Goal: Task Accomplishment & Management: Complete application form

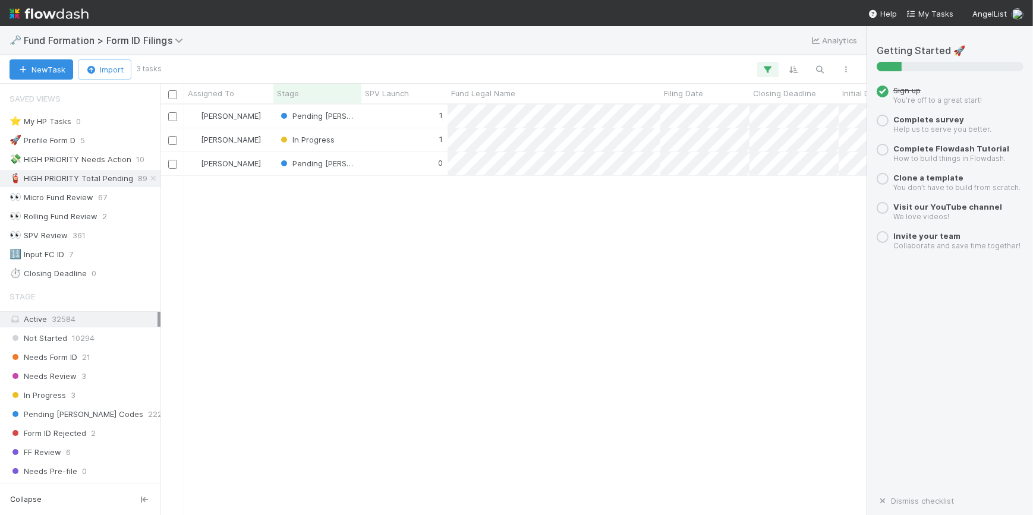
scroll to position [402, 698]
click at [112, 263] on div "Saved Views ⭐ My HP Tasks 0 🚀 Prefile Form D 5 💸 HIGH PRIORITY Needs Action 10 …" at bounding box center [80, 184] width 160 height 195
click at [113, 256] on div "🔢 Input FC ID 7" at bounding box center [84, 254] width 148 height 15
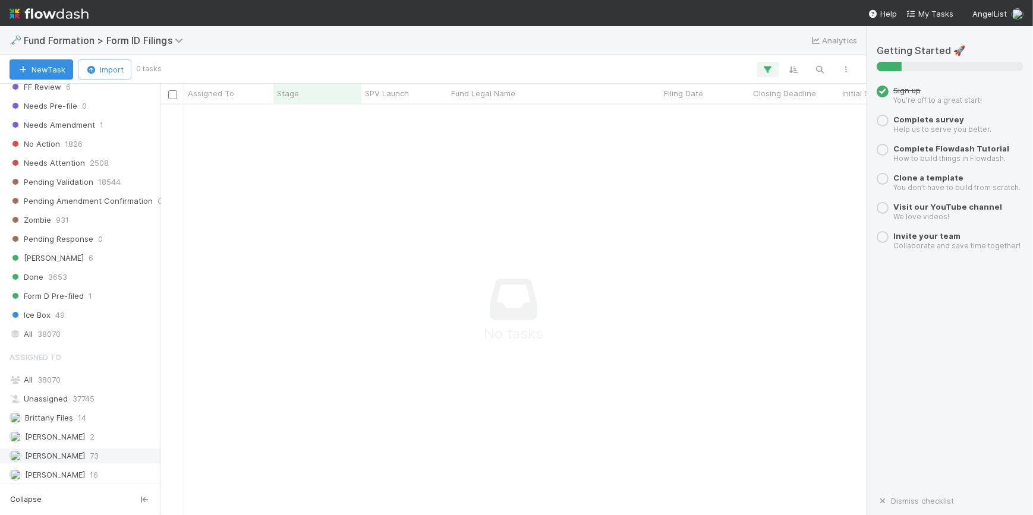
scroll to position [439, 0]
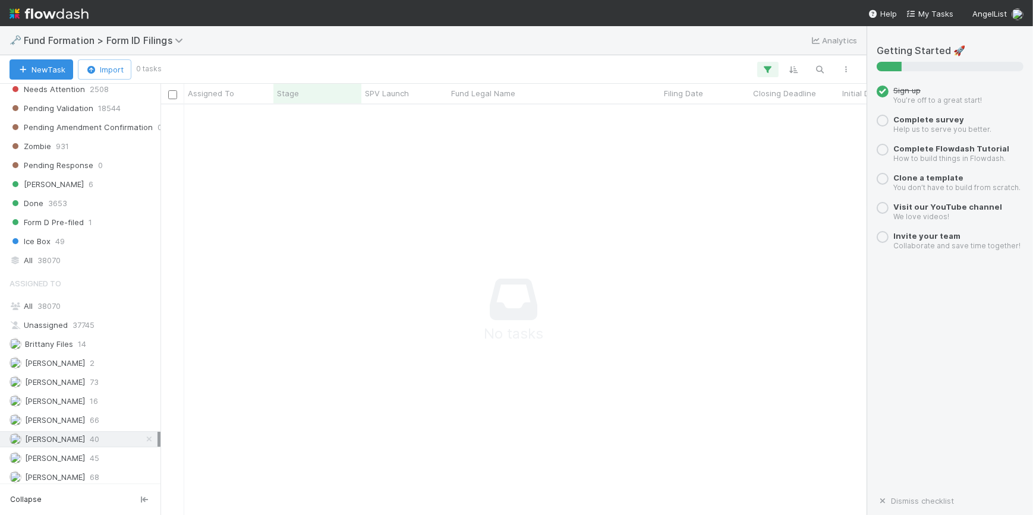
drag, startPoint x: 139, startPoint y: 434, endPoint x: 155, endPoint y: 420, distance: 21.0
click at [143, 436] on icon at bounding box center [149, 440] width 12 height 8
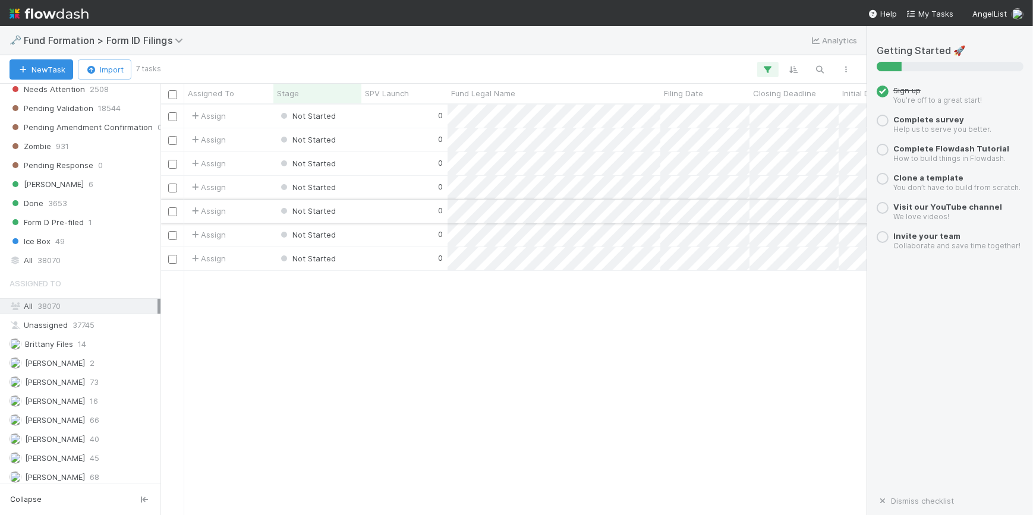
scroll to position [402, 698]
click at [368, 122] on div "0" at bounding box center [404, 116] width 86 height 23
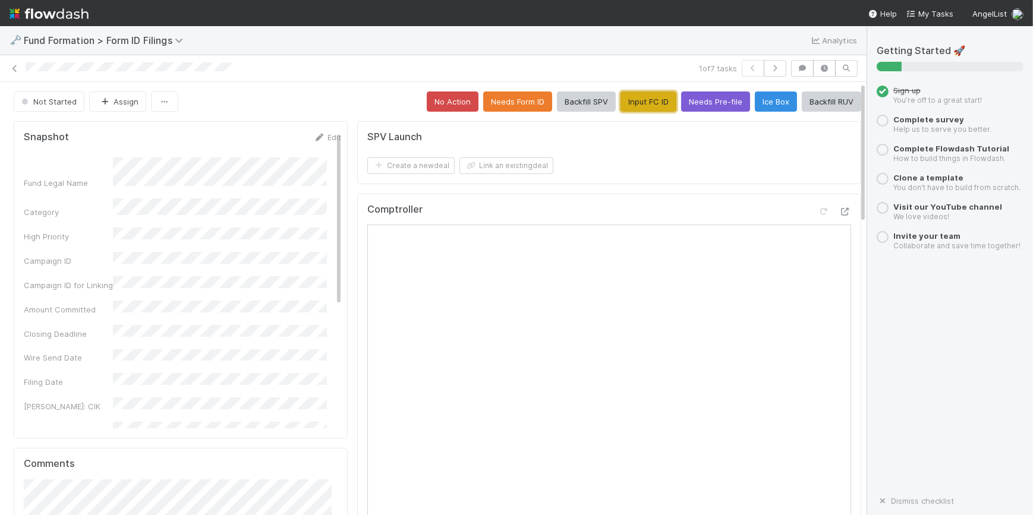
drag, startPoint x: 336, startPoint y: 320, endPoint x: 620, endPoint y: 100, distance: 359.2
click at [620, 100] on button "Input FC ID" at bounding box center [648, 102] width 56 height 20
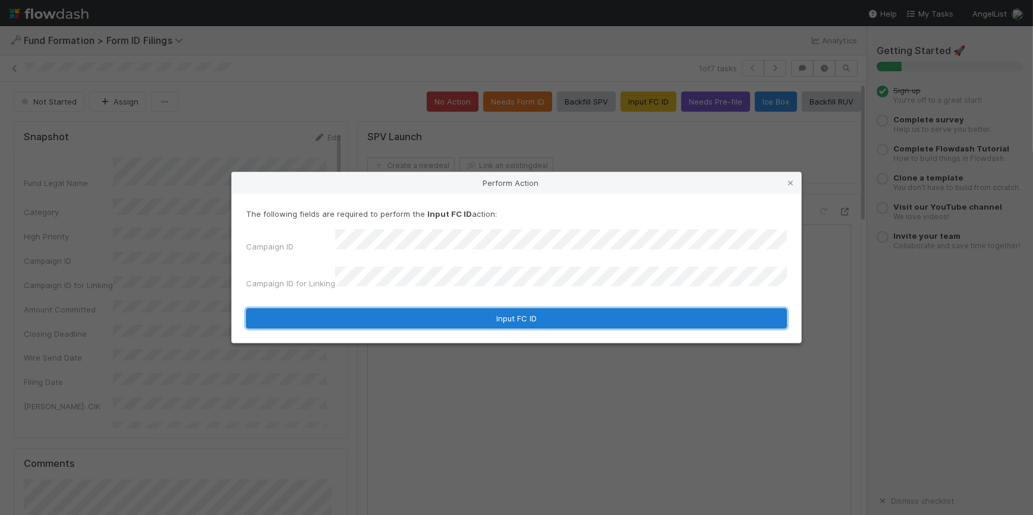
click at [511, 308] on button "Input FC ID" at bounding box center [516, 318] width 541 height 20
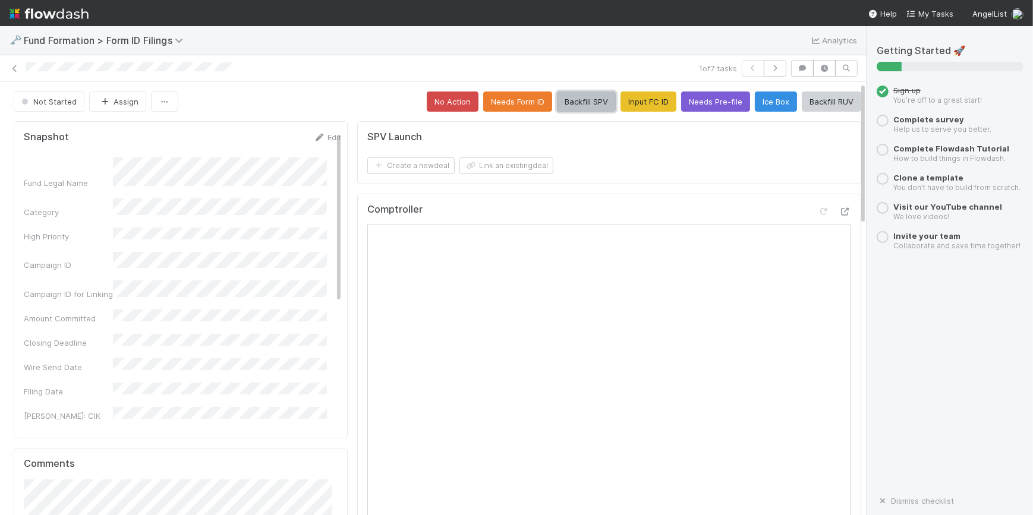
click at [582, 103] on button "Backfill SPV" at bounding box center [586, 102] width 59 height 20
click at [769, 69] on icon "button" at bounding box center [775, 68] width 12 height 7
drag, startPoint x: 877, startPoint y: 239, endPoint x: 615, endPoint y: 101, distance: 296.1
click at [620, 101] on button "Input FC ID" at bounding box center [648, 102] width 56 height 20
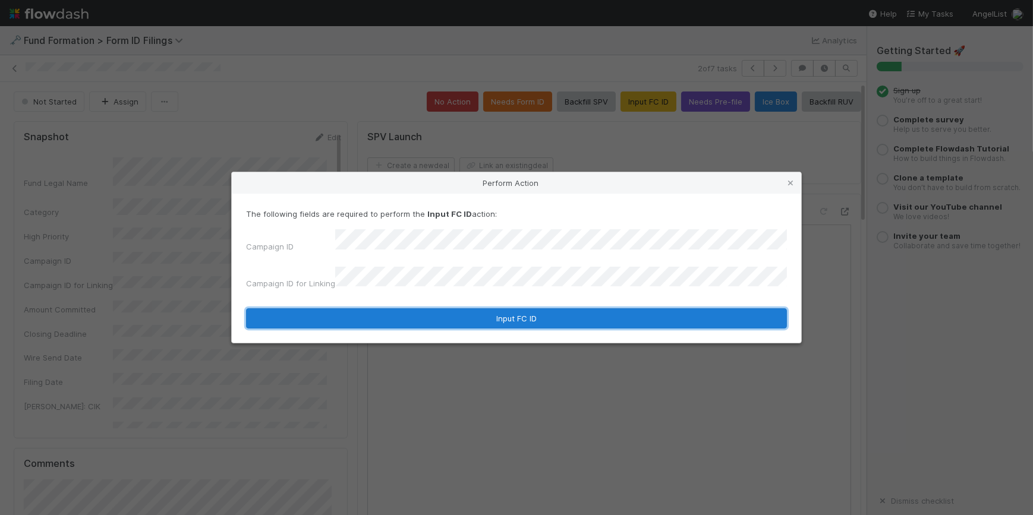
click at [514, 308] on button "Input FC ID" at bounding box center [516, 318] width 541 height 20
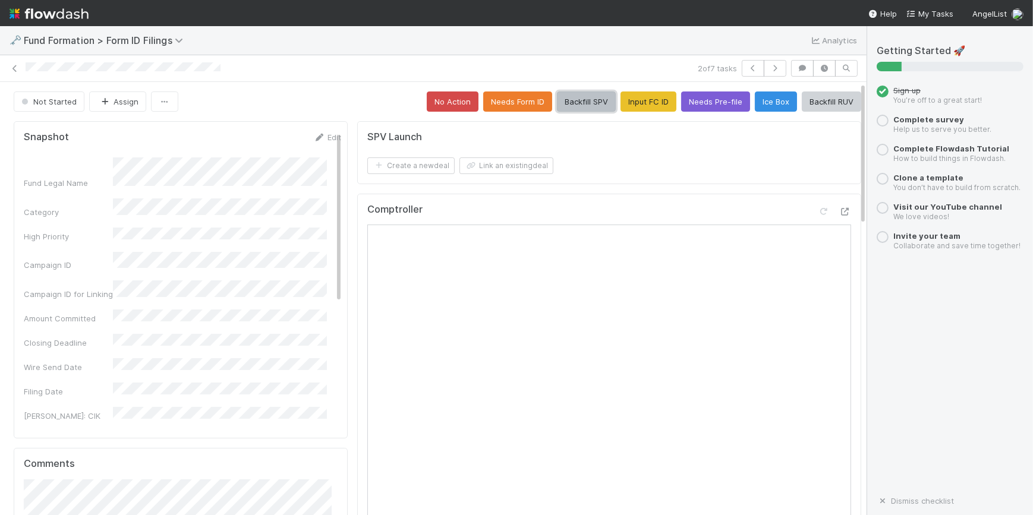
click at [579, 92] on button "Backfill SPV" at bounding box center [586, 102] width 59 height 20
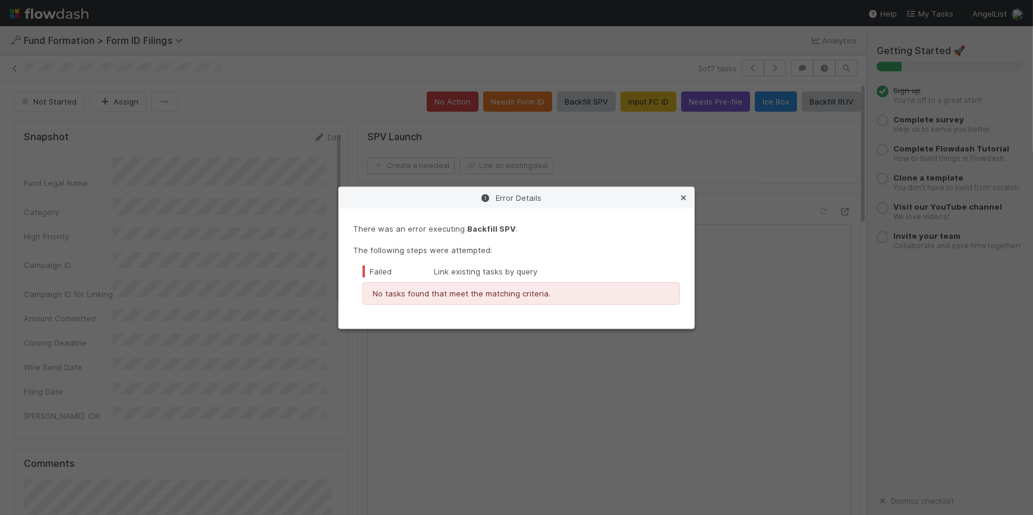
click at [683, 198] on icon at bounding box center [684, 198] width 12 height 8
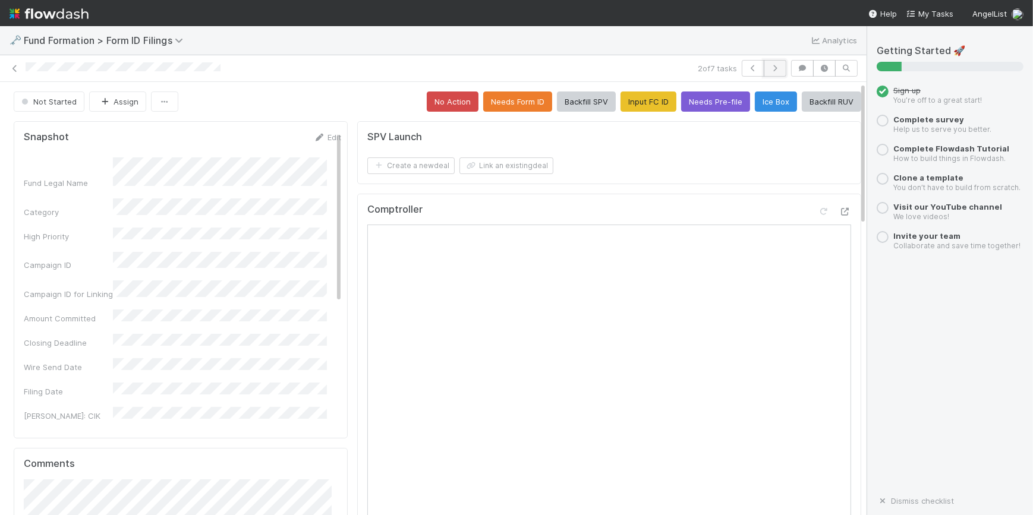
click at [764, 72] on button "button" at bounding box center [775, 68] width 23 height 17
click at [634, 102] on button "Input FC ID" at bounding box center [648, 102] width 56 height 20
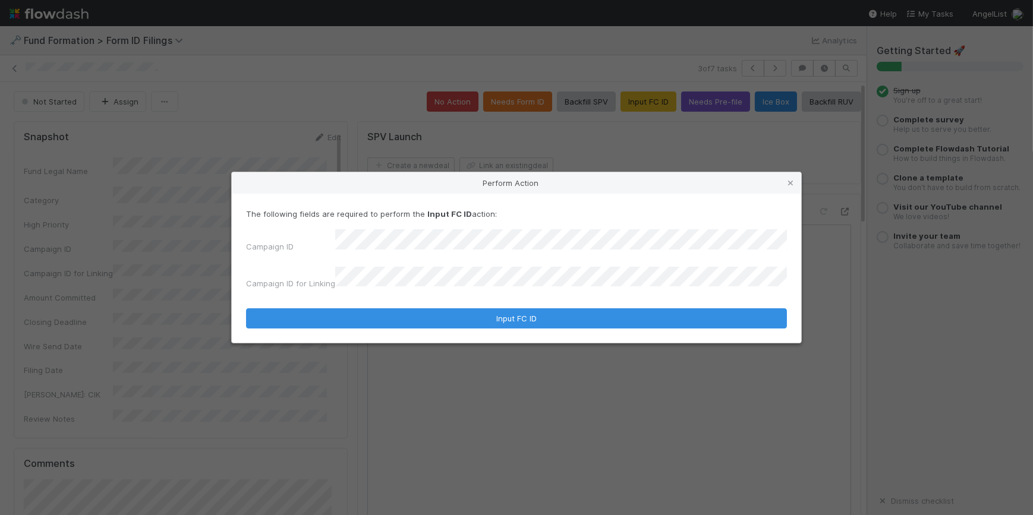
click at [508, 289] on form "The following fields are required to perform the Input FC ID action: Campaign I…" at bounding box center [516, 268] width 541 height 121
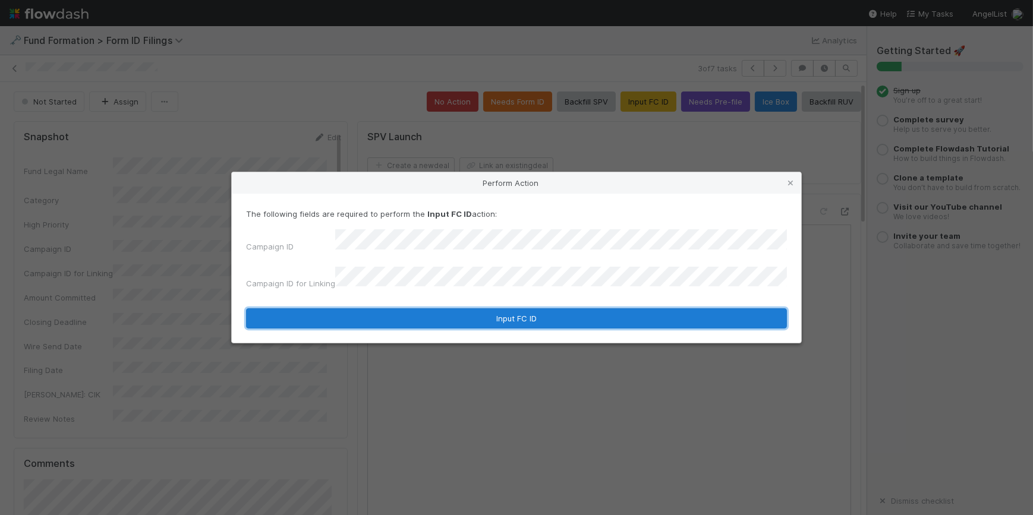
click at [509, 310] on button "Input FC ID" at bounding box center [516, 318] width 541 height 20
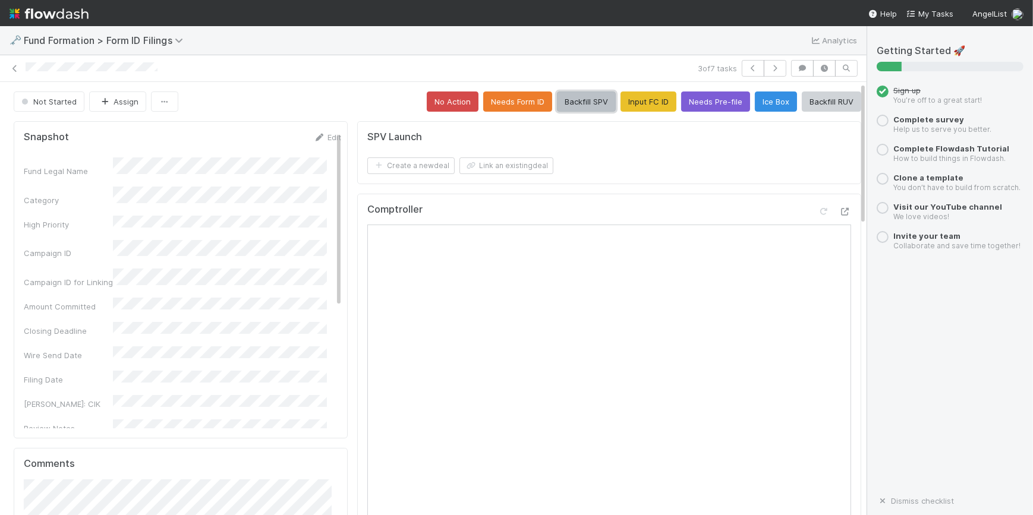
click at [600, 105] on button "Backfill SPV" at bounding box center [586, 102] width 59 height 20
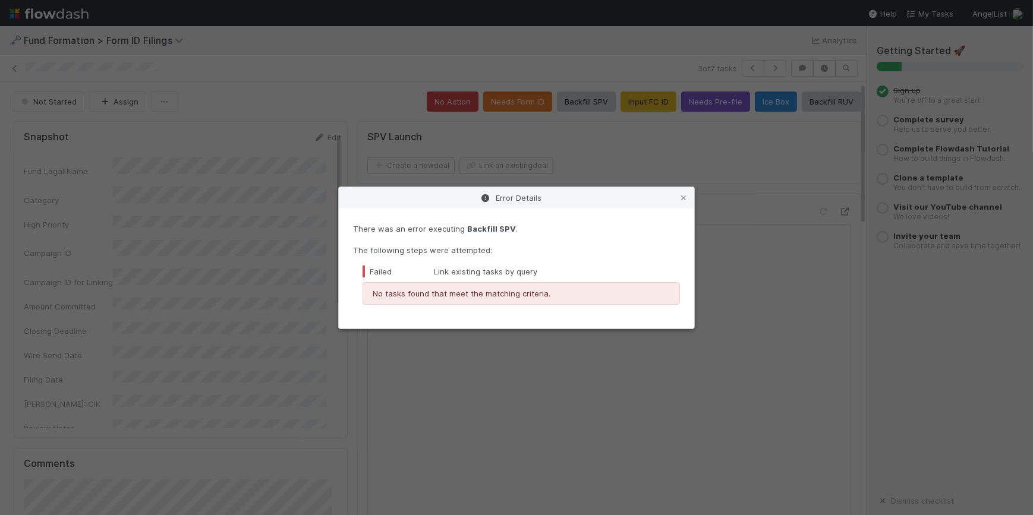
click at [683, 197] on icon at bounding box center [684, 198] width 12 height 8
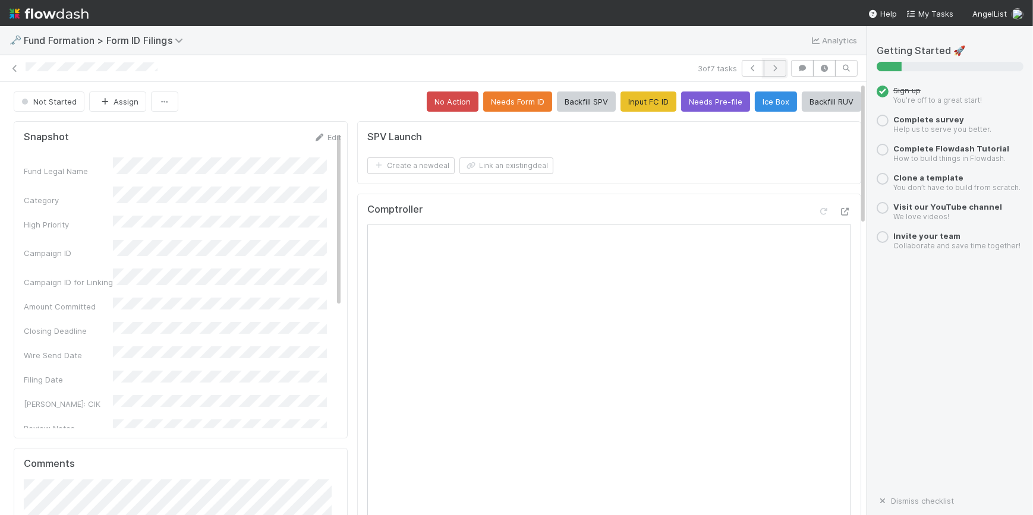
click at [769, 71] on icon "button" at bounding box center [775, 68] width 12 height 7
click at [620, 108] on button "Input FC ID" at bounding box center [648, 102] width 56 height 20
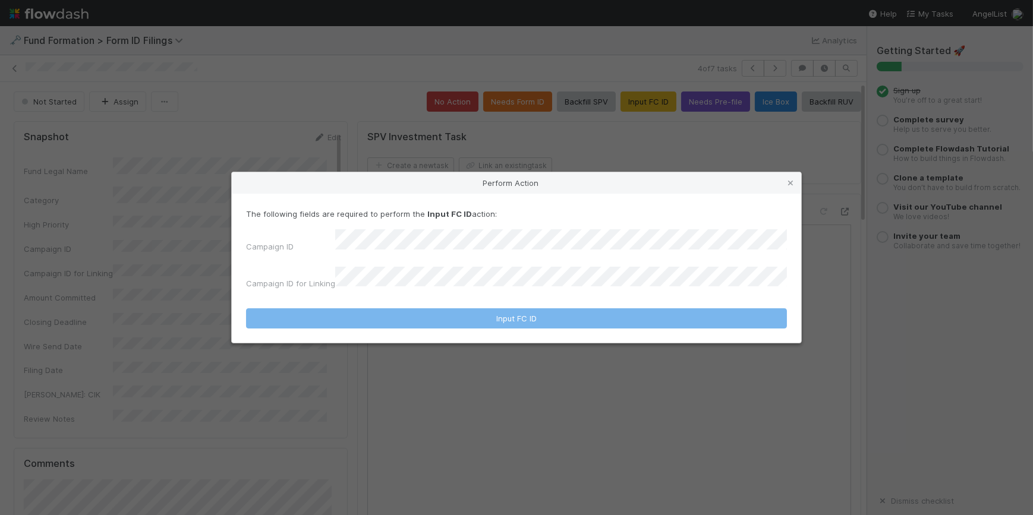
click at [524, 259] on div "Campaign ID Campaign ID for Linking" at bounding box center [516, 261] width 541 height 65
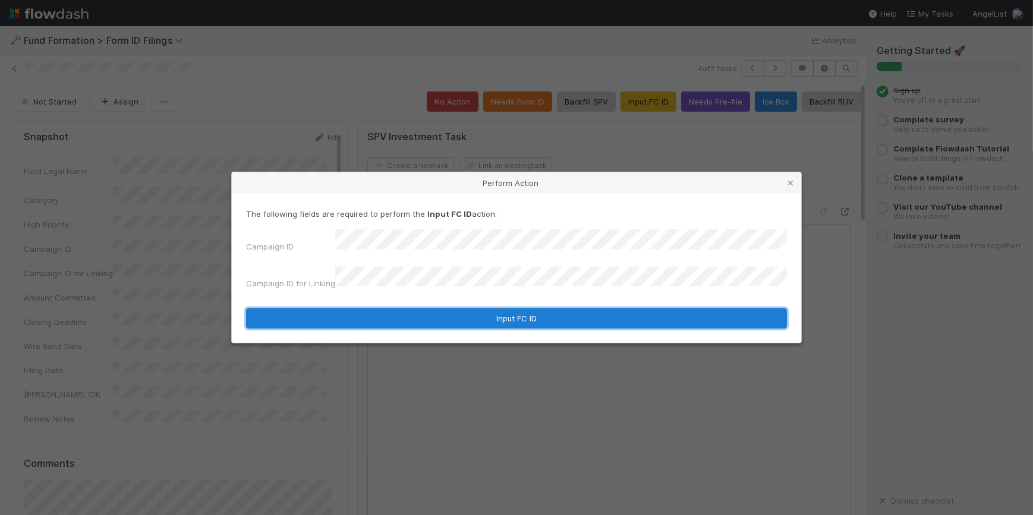
click at [516, 308] on button "Input FC ID" at bounding box center [516, 318] width 541 height 20
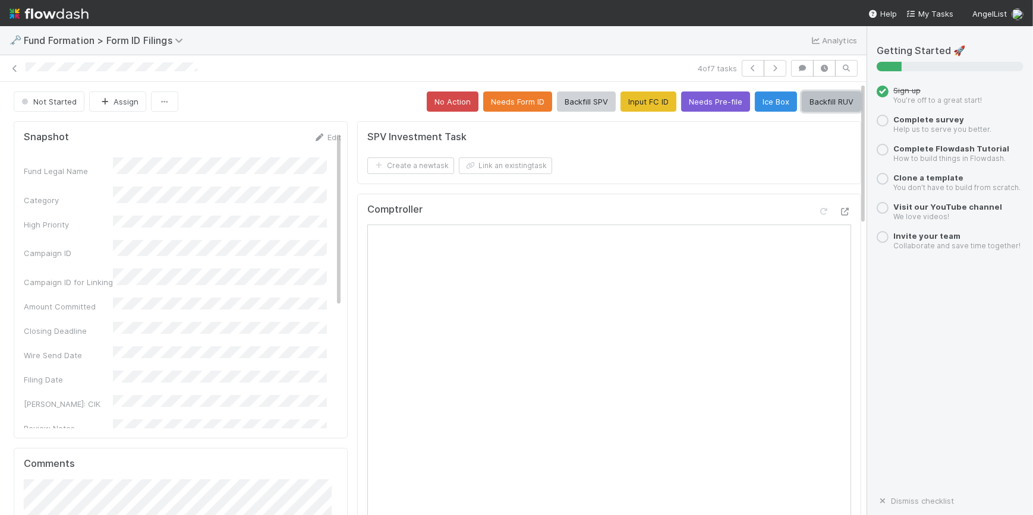
click at [802, 96] on button "Backfill RUV" at bounding box center [831, 102] width 59 height 20
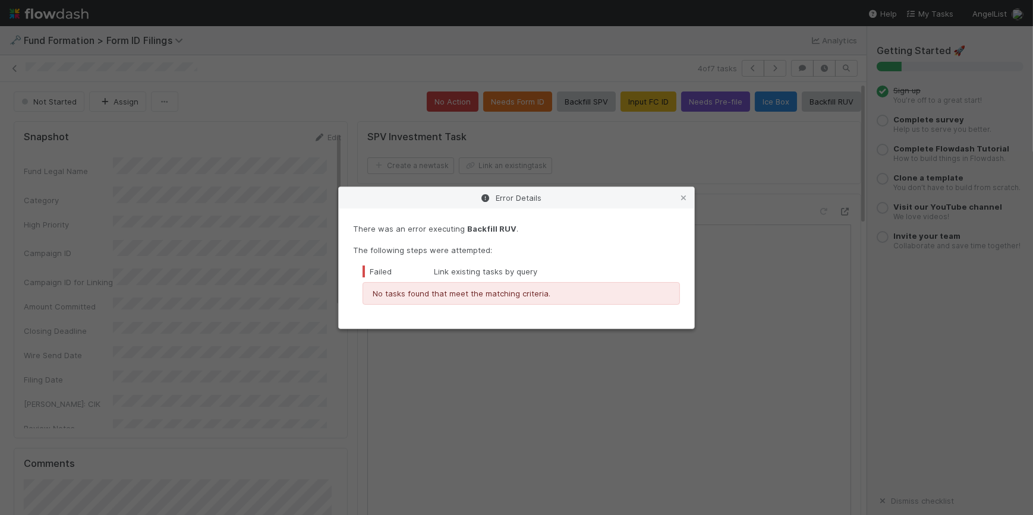
drag, startPoint x: 684, startPoint y: 195, endPoint x: 687, endPoint y: 185, distance: 10.5
click at [684, 195] on icon at bounding box center [684, 198] width 12 height 8
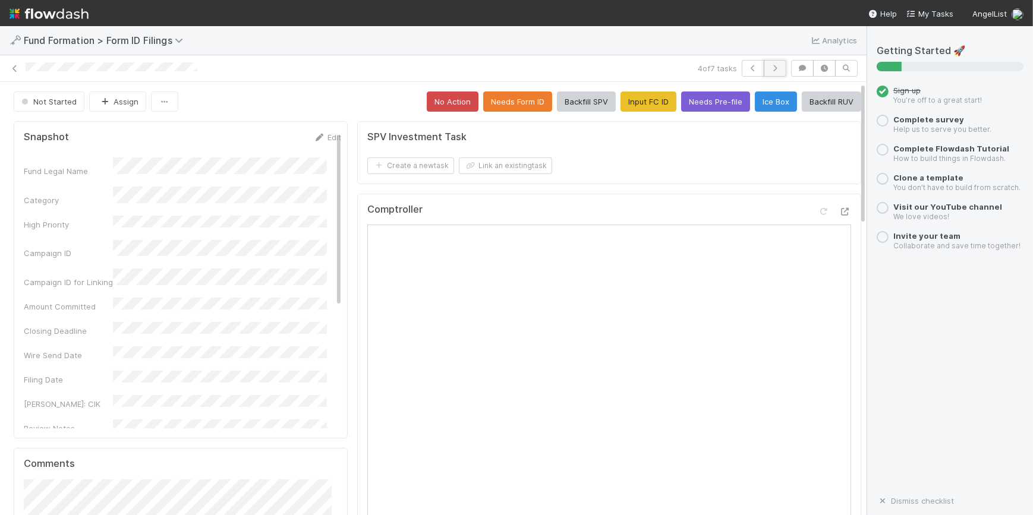
click at [764, 65] on button "button" at bounding box center [775, 68] width 23 height 17
click at [620, 94] on button "Input FC ID" at bounding box center [648, 102] width 56 height 20
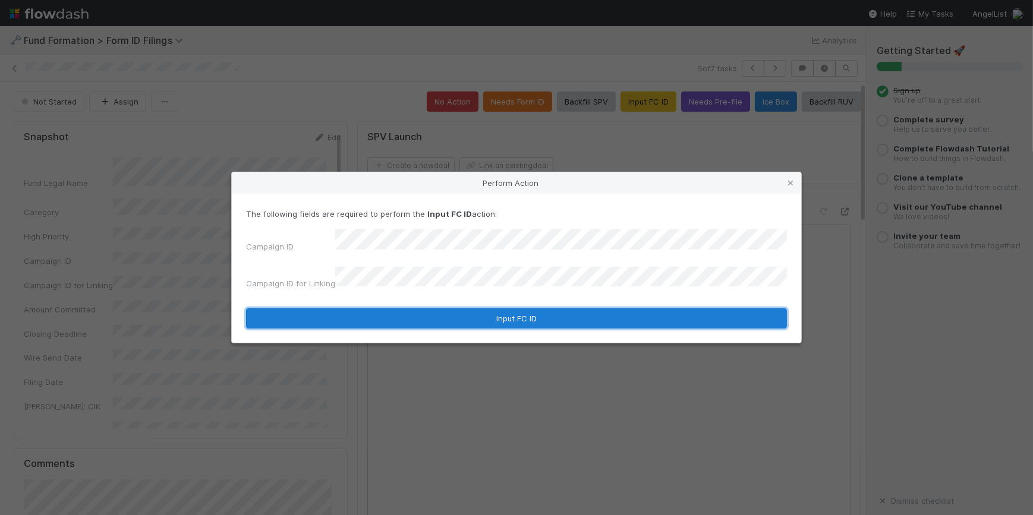
click at [483, 308] on button "Input FC ID" at bounding box center [516, 318] width 541 height 20
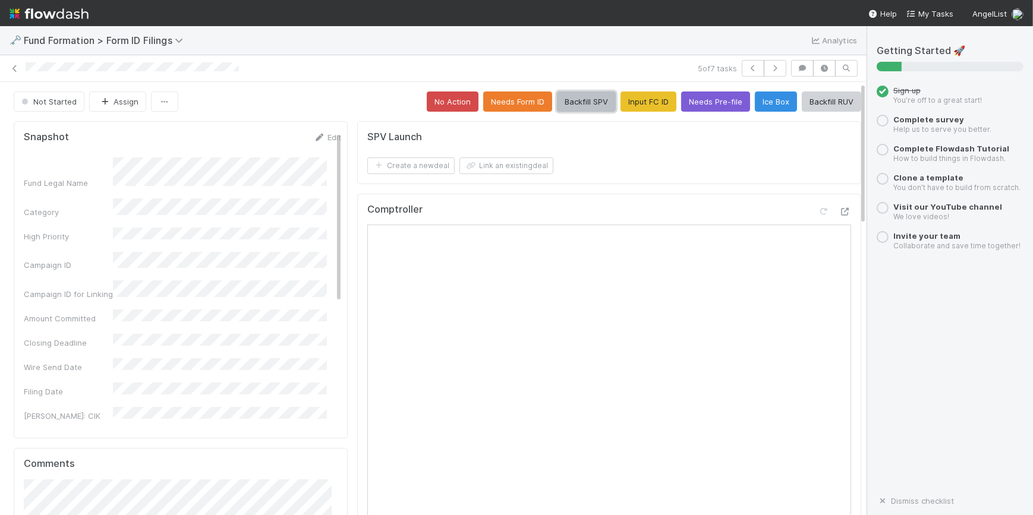
click at [578, 107] on button "Backfill SPV" at bounding box center [586, 102] width 59 height 20
click at [769, 70] on icon "button" at bounding box center [775, 68] width 12 height 7
drag, startPoint x: 585, startPoint y: 237, endPoint x: 572, endPoint y: 107, distance: 130.9
click at [572, 107] on button "Backfill SPV" at bounding box center [586, 102] width 59 height 20
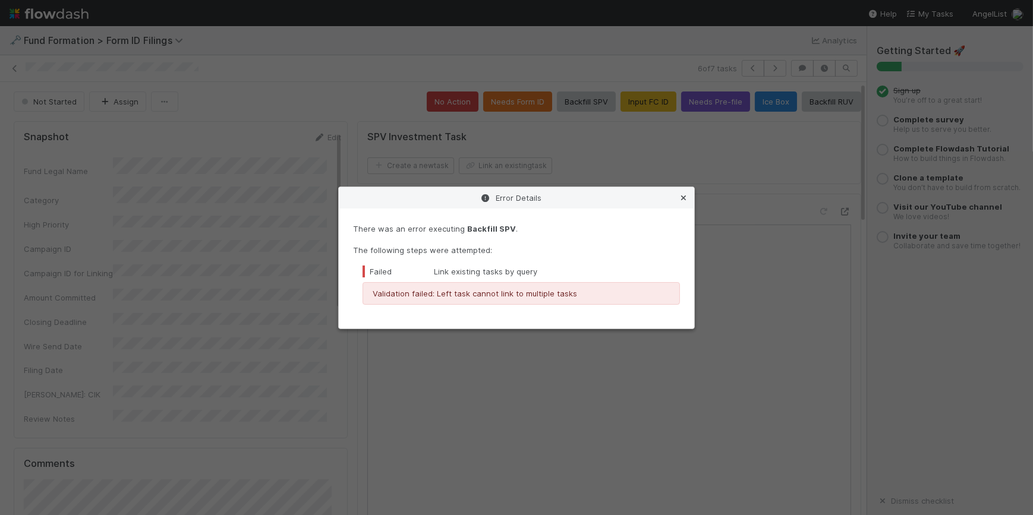
click at [689, 198] on icon at bounding box center [684, 198] width 12 height 8
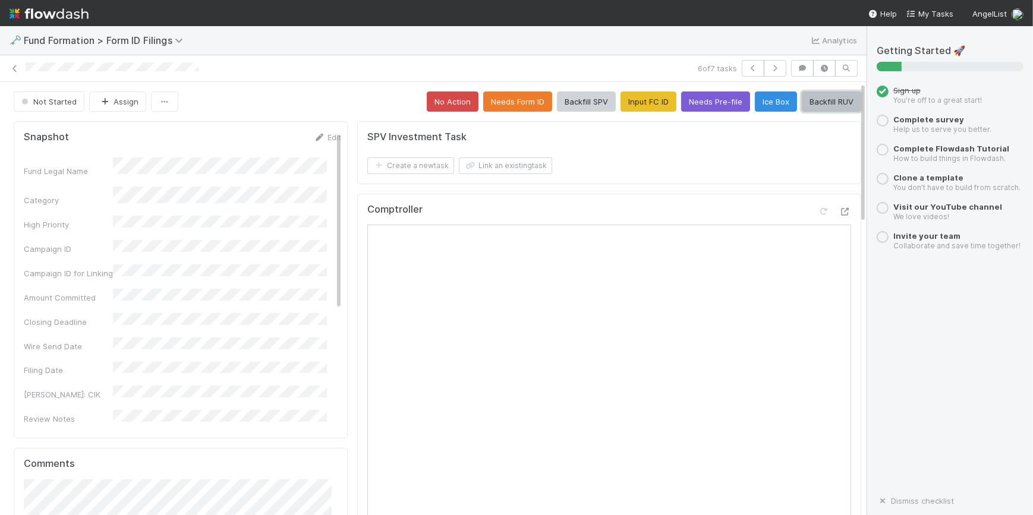
click at [802, 107] on button "Backfill RUV" at bounding box center [831, 102] width 59 height 20
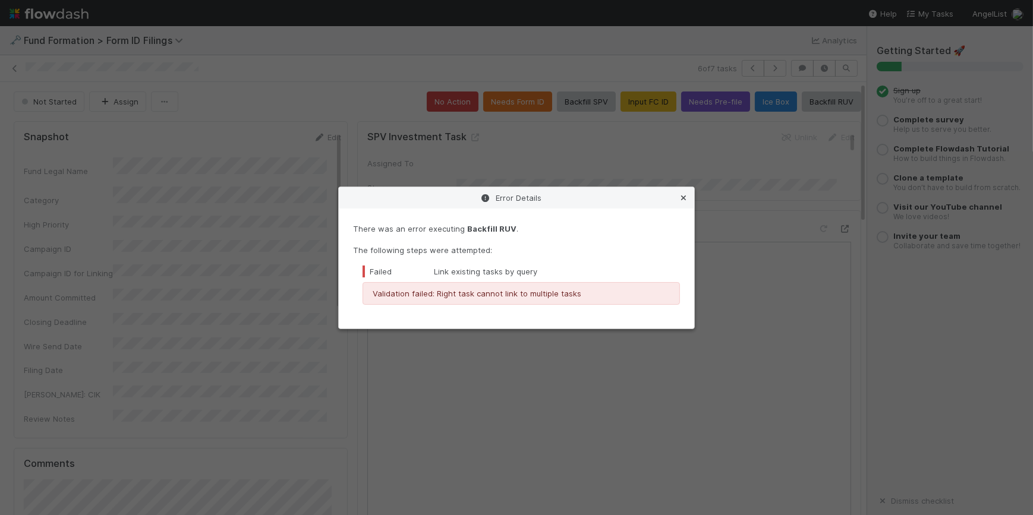
click at [684, 196] on icon at bounding box center [684, 198] width 12 height 8
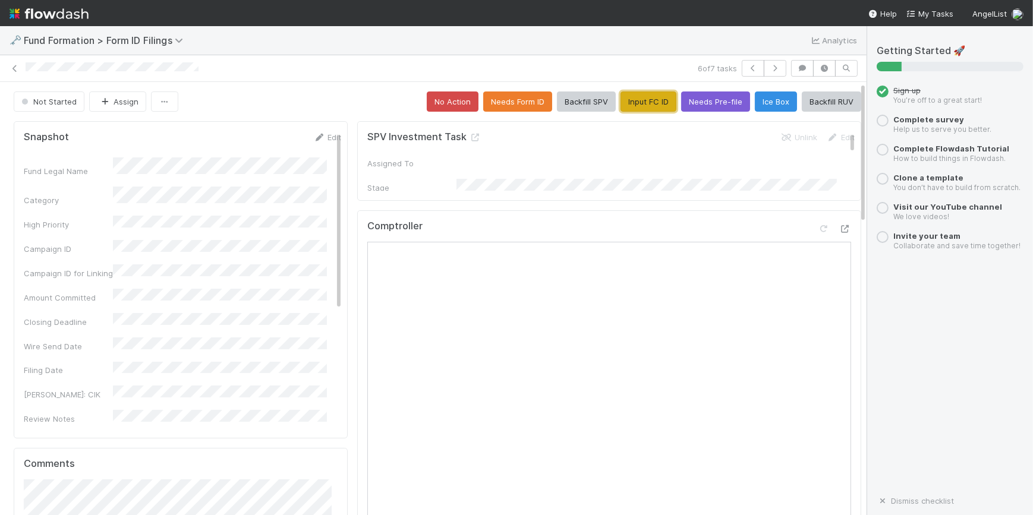
click at [623, 102] on button "Input FC ID" at bounding box center [648, 102] width 56 height 20
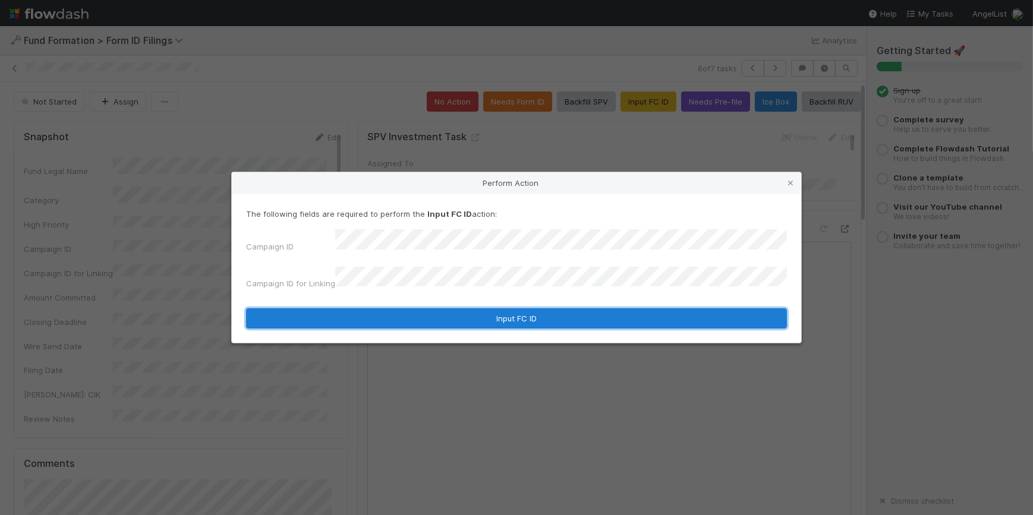
click at [520, 315] on button "Input FC ID" at bounding box center [516, 318] width 541 height 20
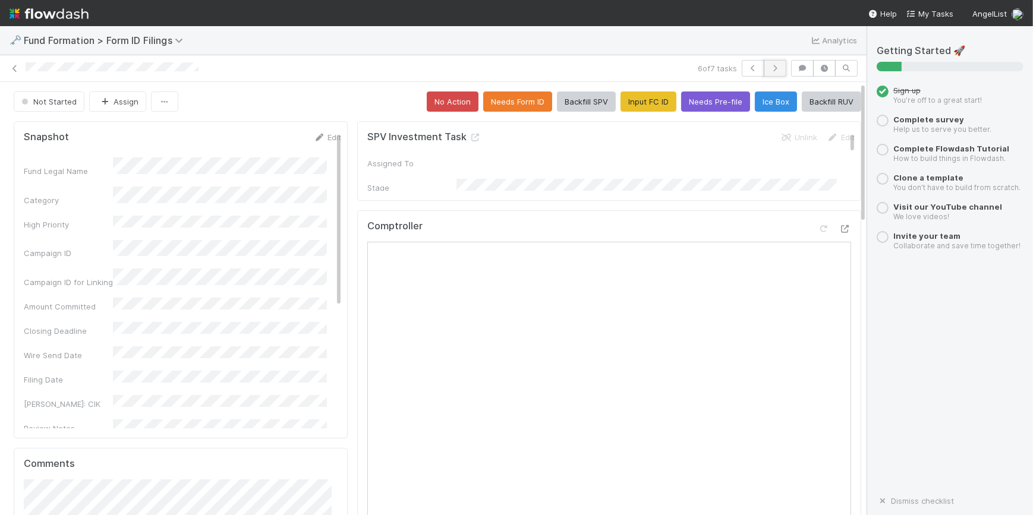
click at [769, 67] on icon "button" at bounding box center [775, 68] width 12 height 7
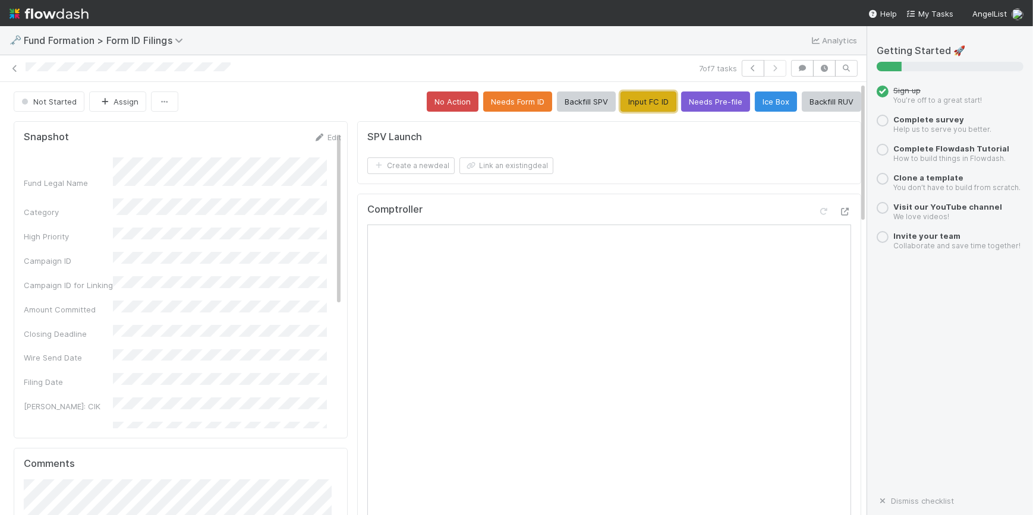
click at [622, 106] on button "Input FC ID" at bounding box center [648, 102] width 56 height 20
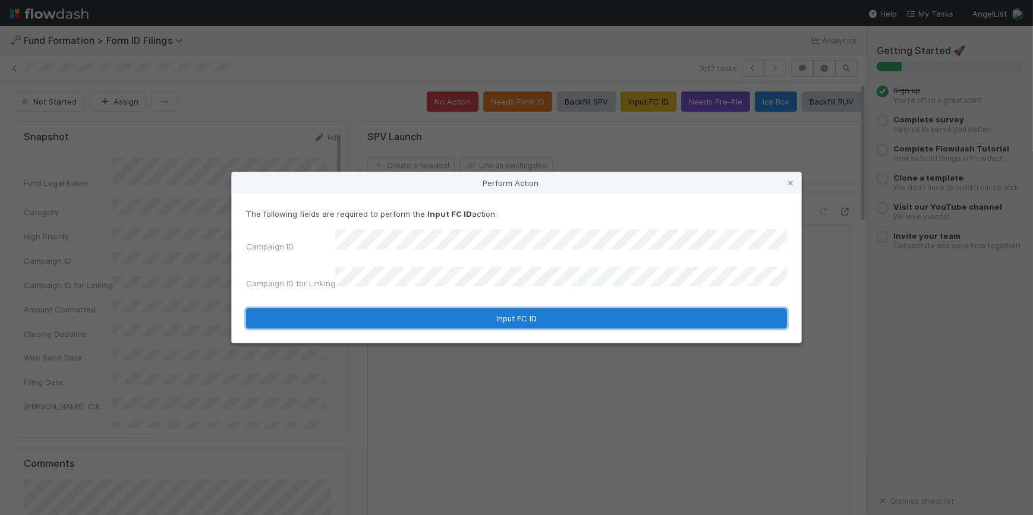
click at [497, 308] on button "Input FC ID" at bounding box center [516, 318] width 541 height 20
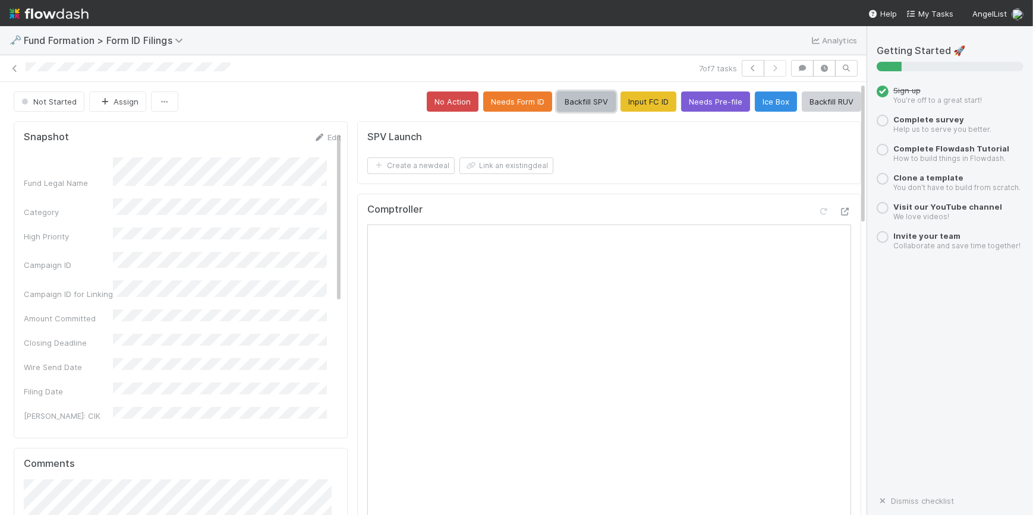
click at [572, 100] on button "Backfill SPV" at bounding box center [586, 102] width 59 height 20
click at [12, 70] on icon at bounding box center [15, 69] width 12 height 8
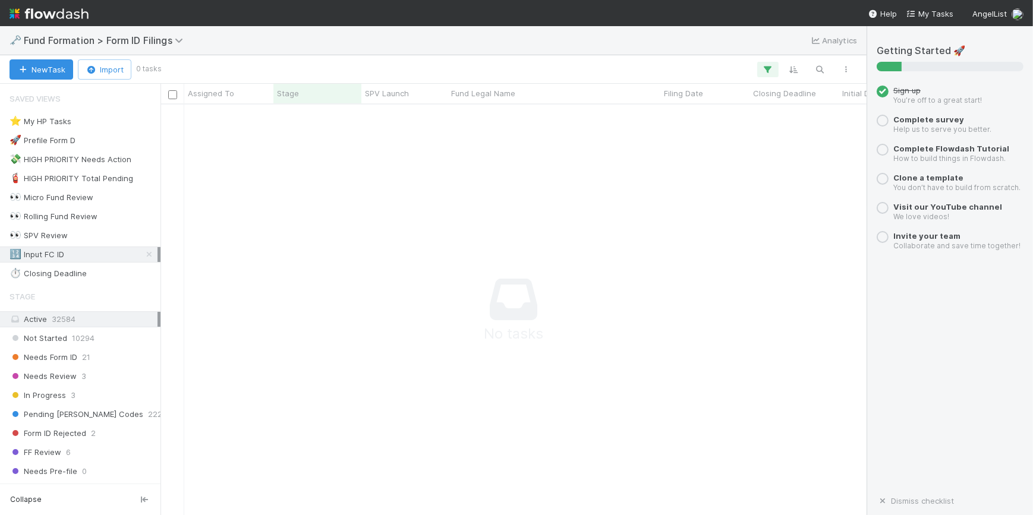
scroll to position [393, 698]
click at [101, 175] on div "🧯 HIGH PRIORITY Total Pending" at bounding box center [72, 178] width 124 height 15
click at [117, 160] on div "💸 HIGH PRIORITY Needs Action" at bounding box center [71, 159] width 122 height 15
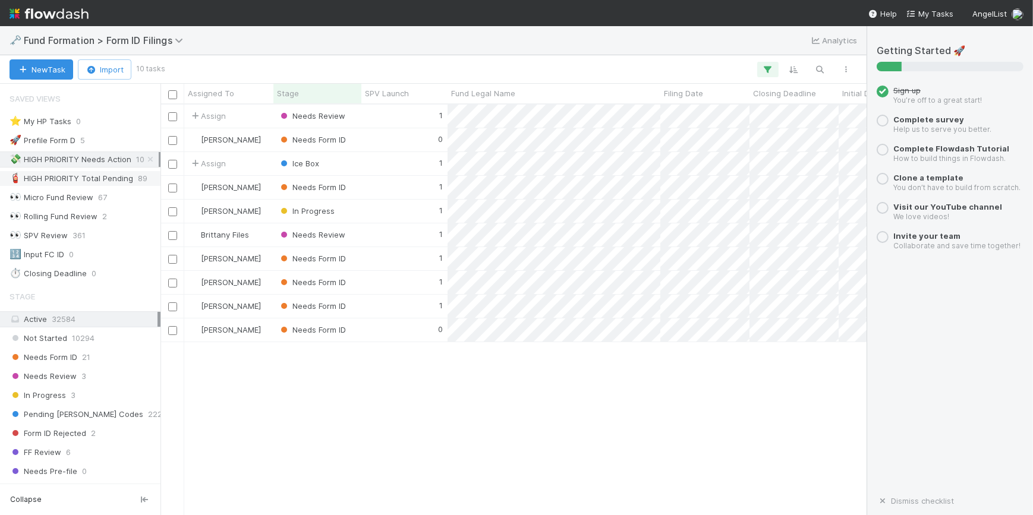
click at [93, 175] on div "🧯 HIGH PRIORITY Total Pending" at bounding box center [72, 178] width 124 height 15
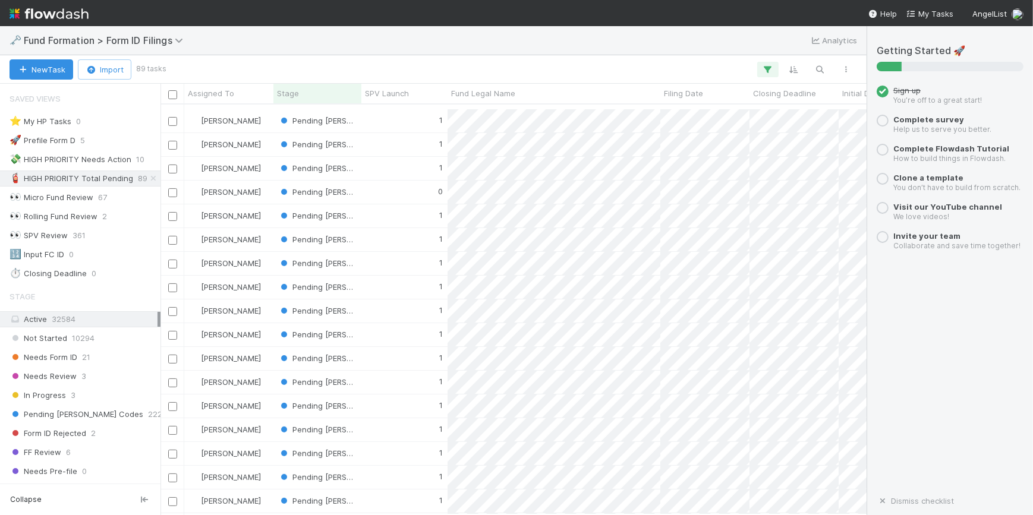
scroll to position [378, 0]
click at [224, 90] on span "Assigned To" at bounding box center [211, 93] width 46 height 12
click at [254, 114] on div "Sort A → Z" at bounding box center [256, 116] width 136 height 18
